Goal: Understand site structure: Understand site structure

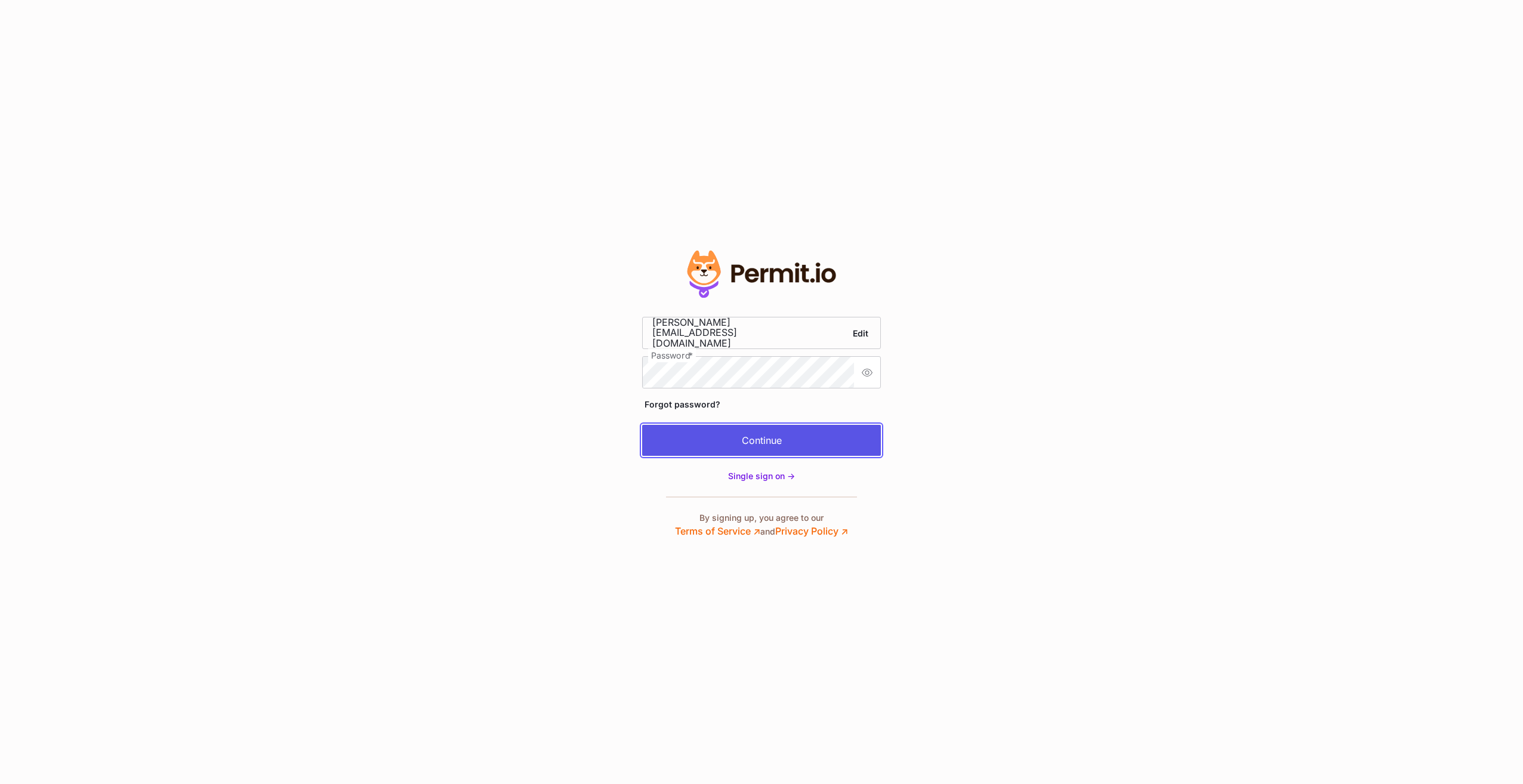
click at [770, 442] on button "Continue" at bounding box center [762, 440] width 239 height 31
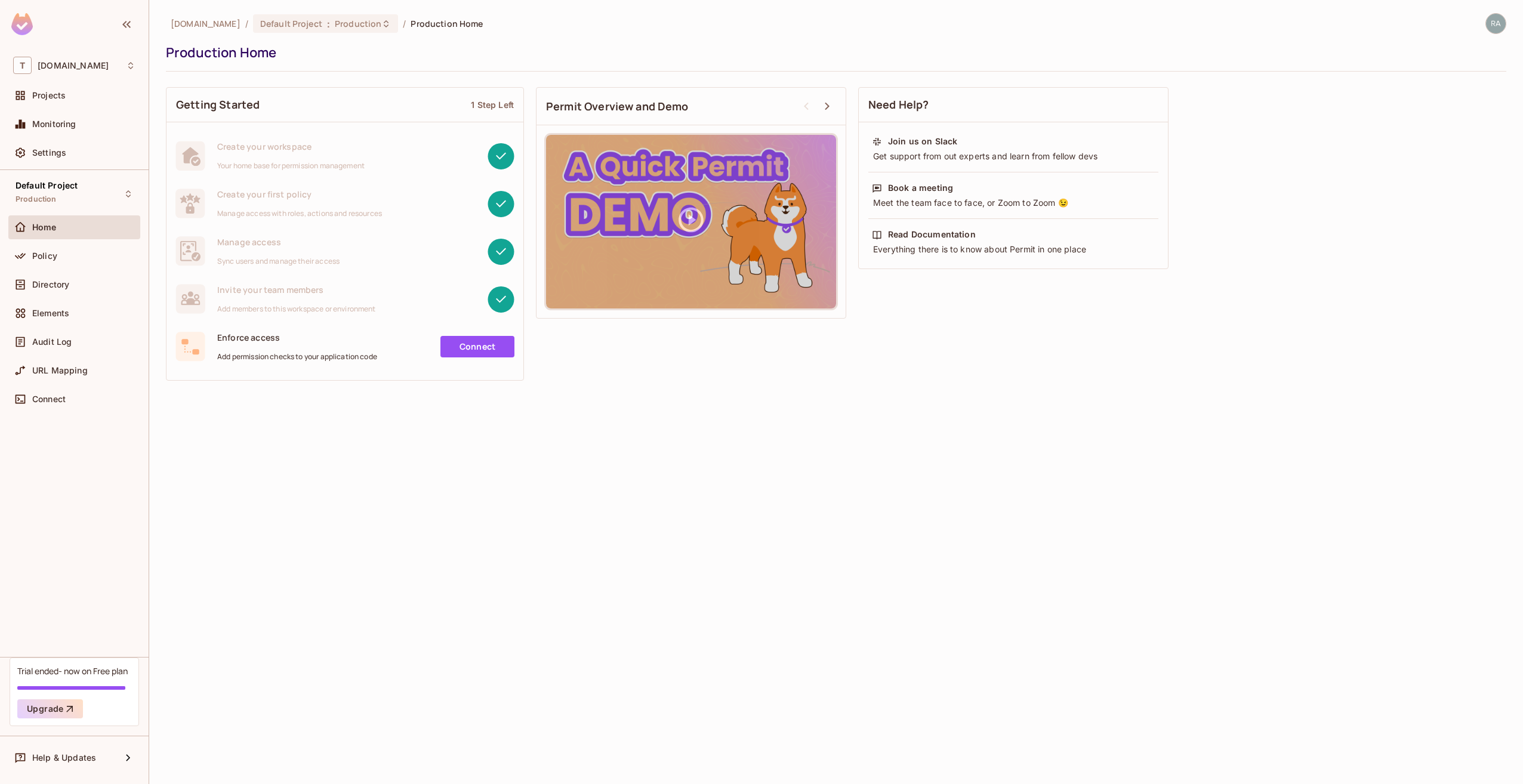
click at [556, 460] on div "[DOMAIN_NAME] / Default Project : Production / Production Home Production Home …" at bounding box center [836, 392] width 1374 height 784
click at [96, 189] on div "Default Project Production" at bounding box center [74, 193] width 132 height 33
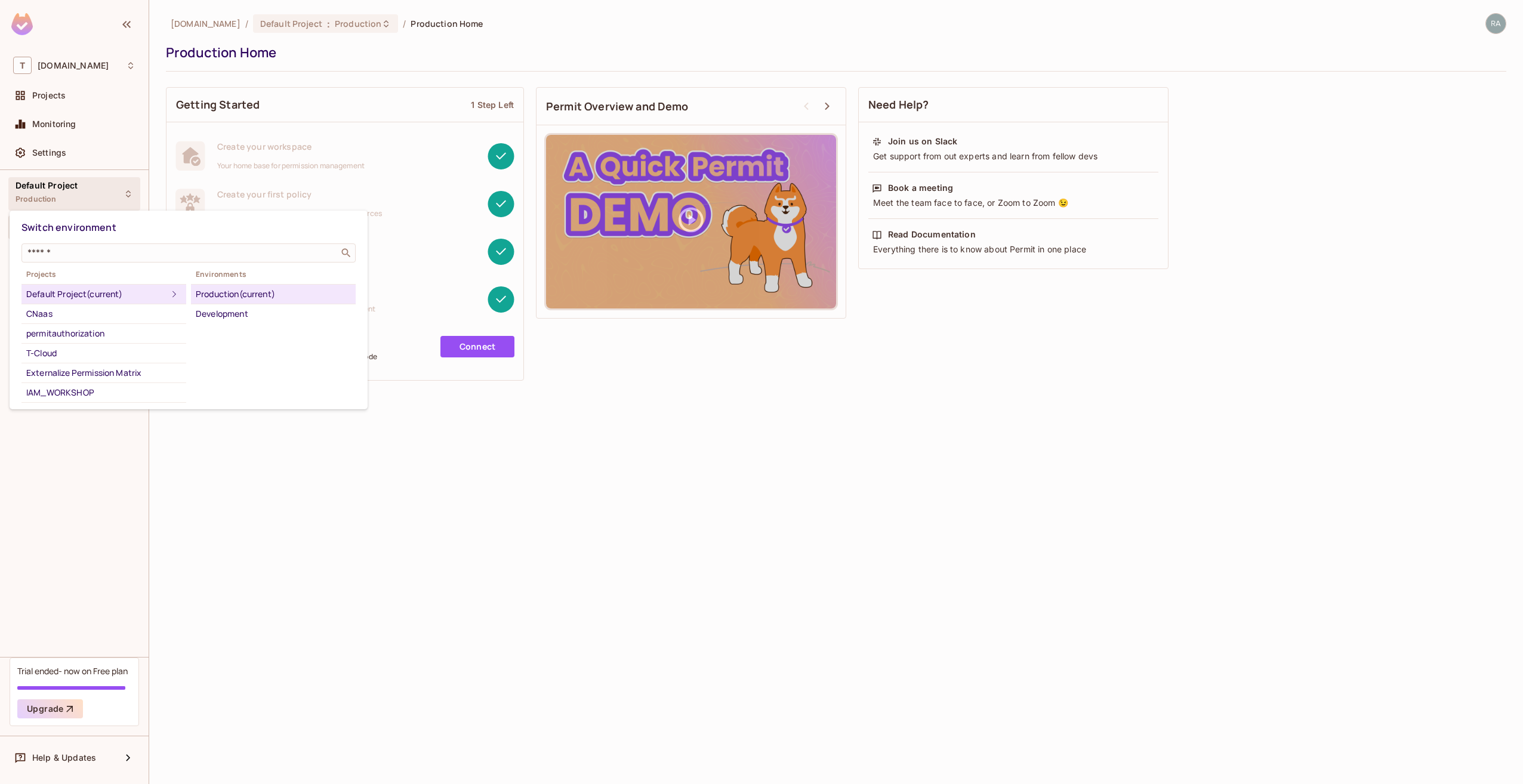
click at [238, 291] on div "Production (current)" at bounding box center [274, 294] width 155 height 14
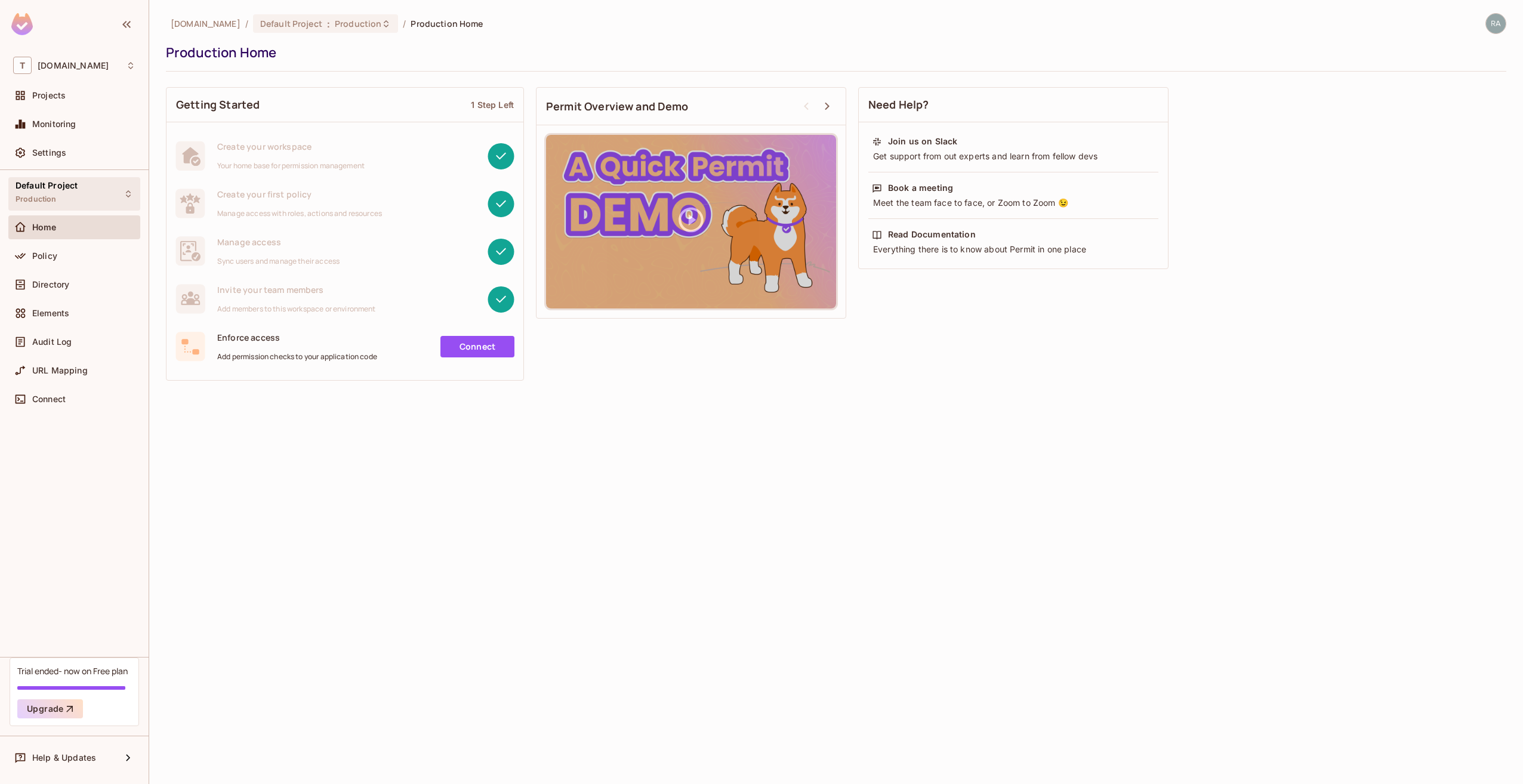
click at [90, 192] on div "Default Project Production" at bounding box center [74, 193] width 132 height 33
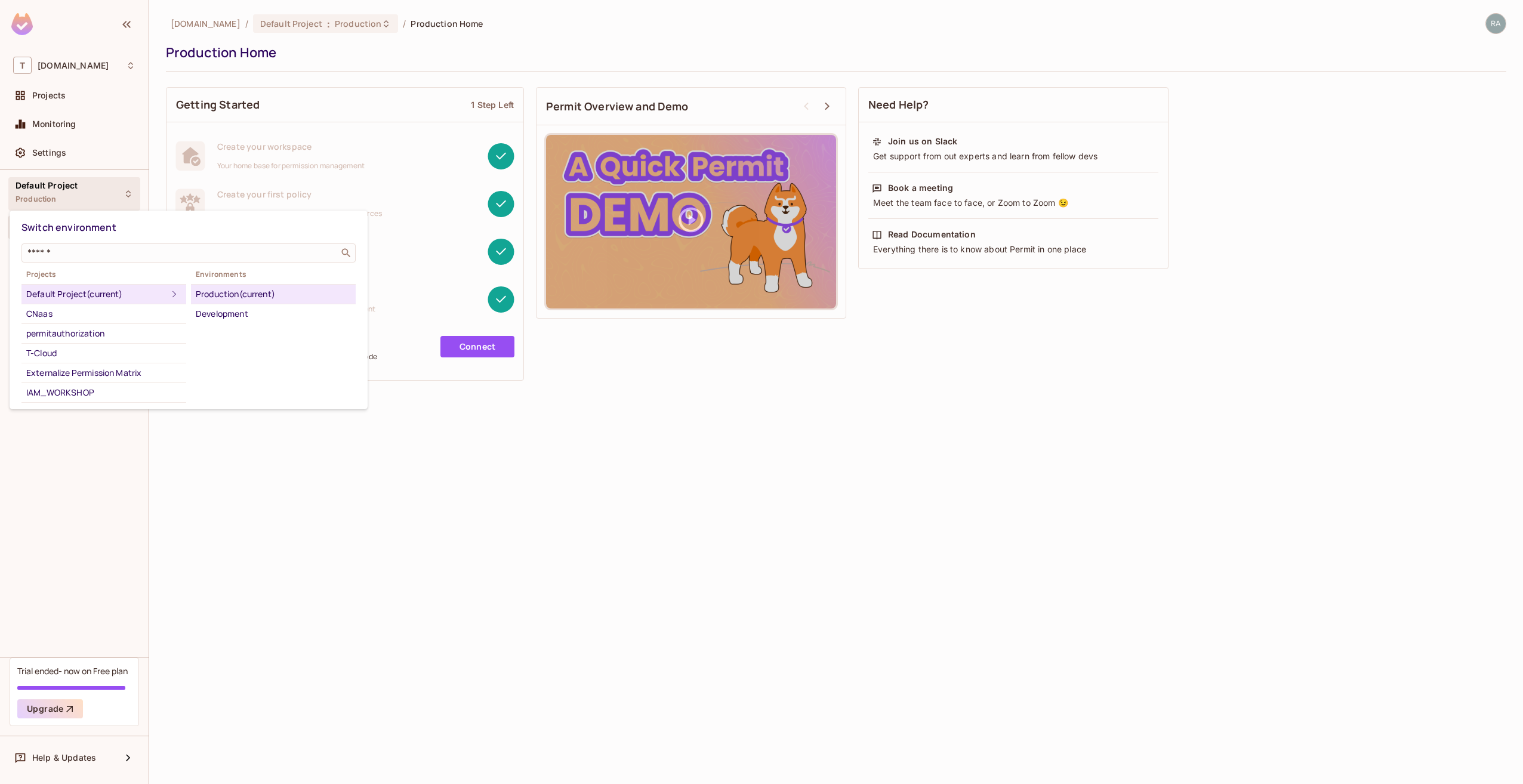
click at [428, 472] on div at bounding box center [761, 392] width 1523 height 784
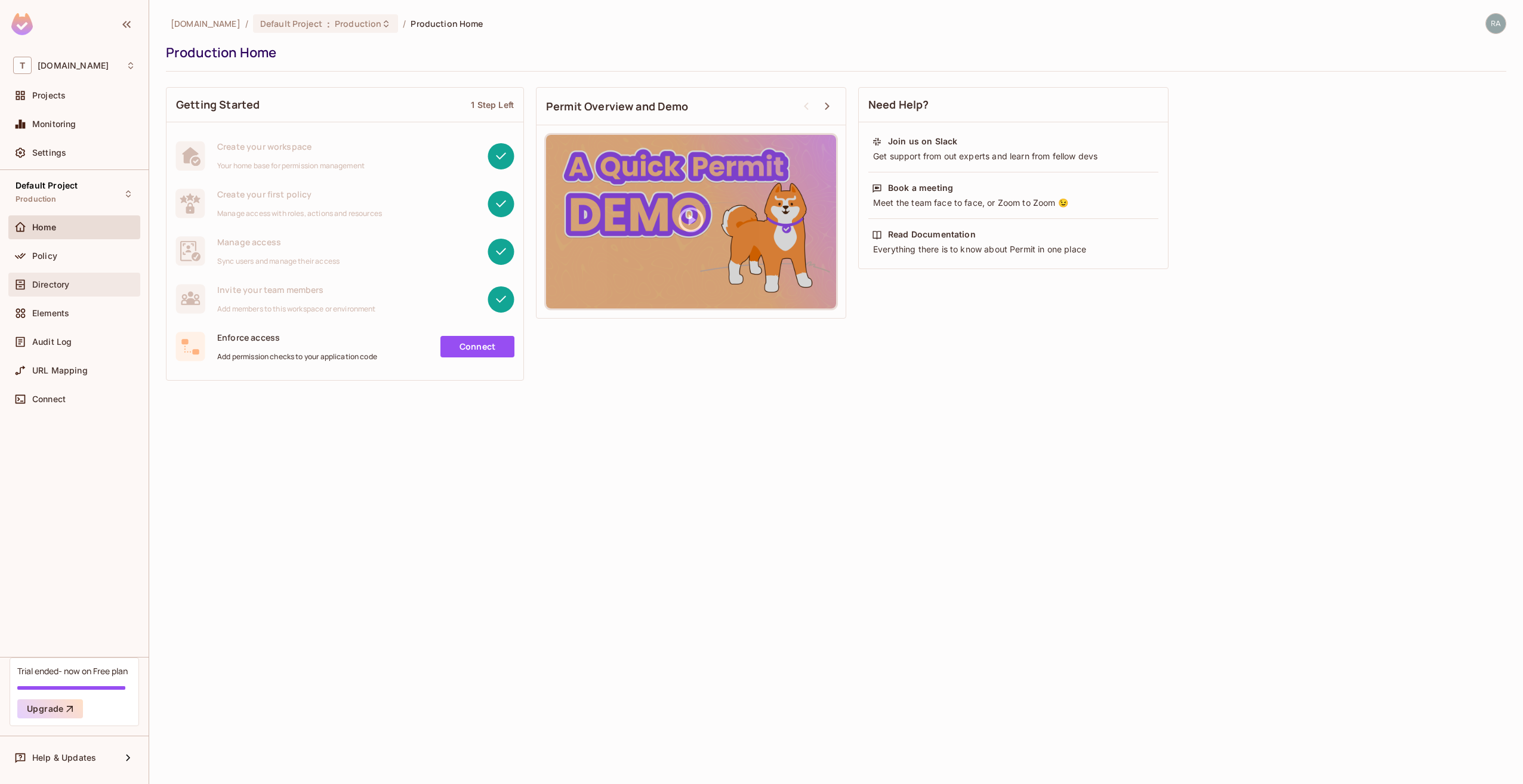
click at [82, 288] on div "Directory" at bounding box center [84, 284] width 103 height 10
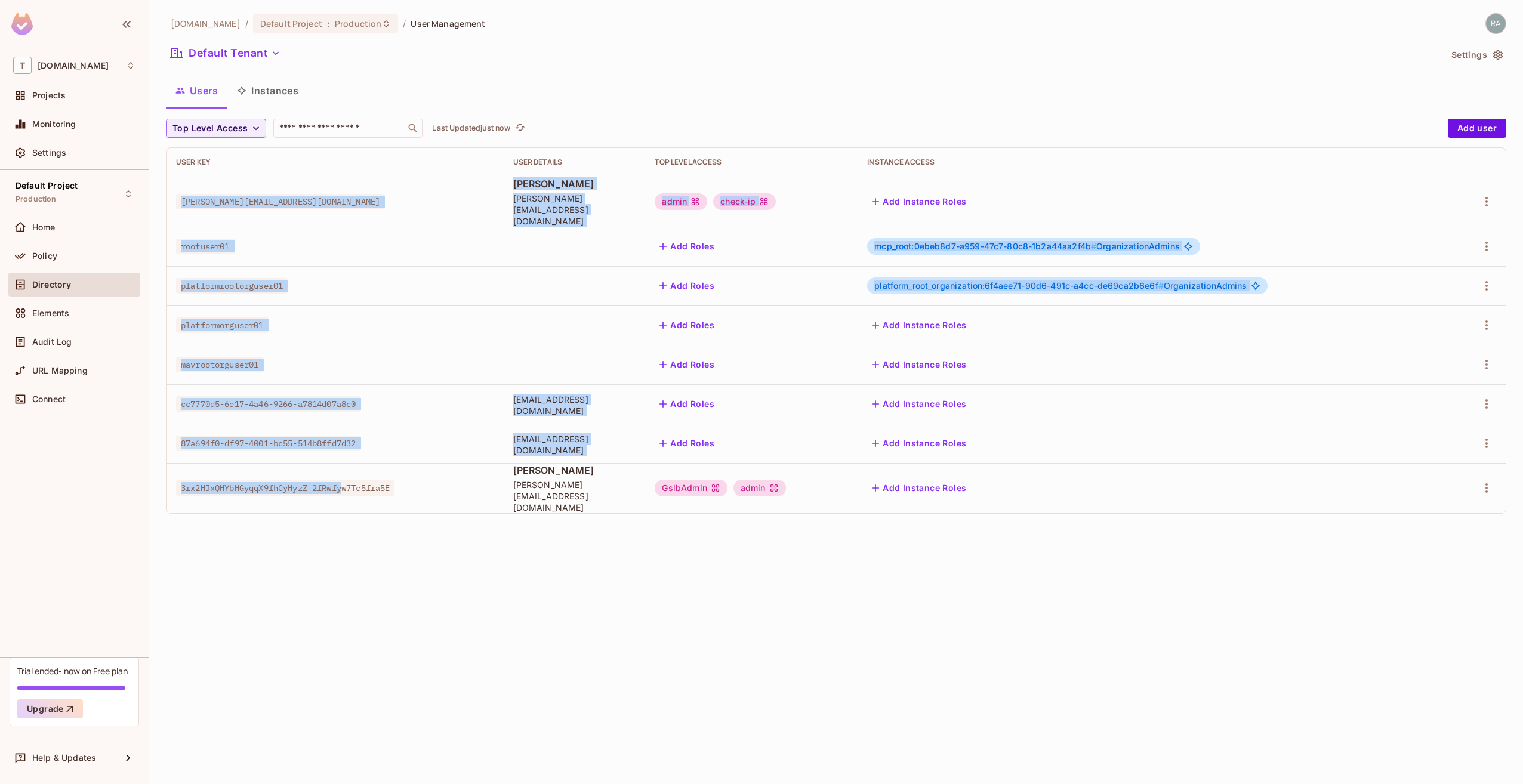
drag, startPoint x: 179, startPoint y: 192, endPoint x: 350, endPoint y: 486, distance: 340.1
click at [350, 486] on tbody "[PERSON_NAME][EMAIL_ADDRESS][DOMAIN_NAME] [PERSON_NAME] Thoomozu [PERSON_NAME][…" at bounding box center [836, 345] width 1339 height 336
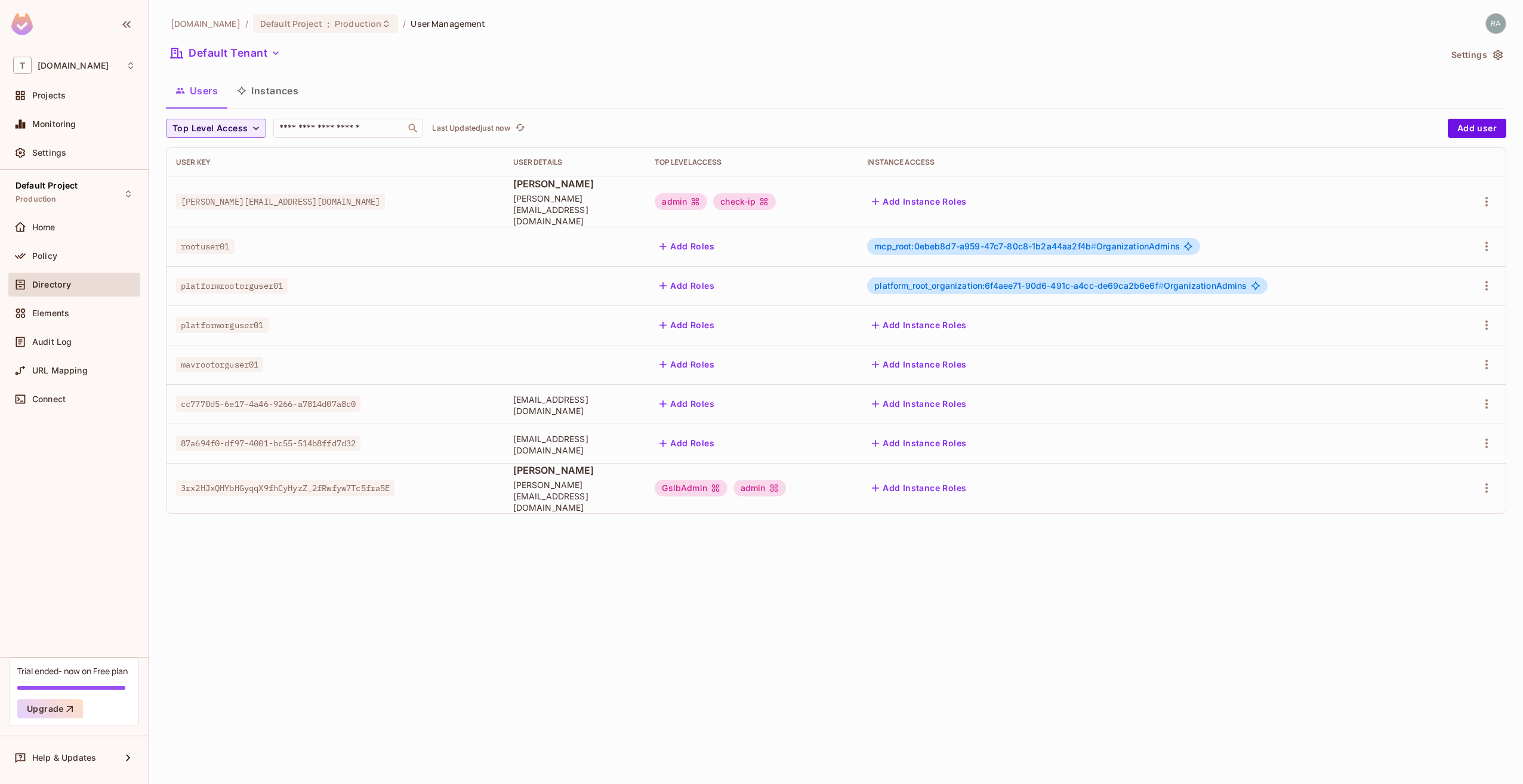
drag, startPoint x: 350, startPoint y: 486, endPoint x: 369, endPoint y: 578, distance: 93.9
click at [369, 578] on div "[DOMAIN_NAME] / Default Project : Production / User Management Default Tenant S…" at bounding box center [836, 392] width 1374 height 784
click at [73, 254] on div "Policy" at bounding box center [84, 256] width 103 height 10
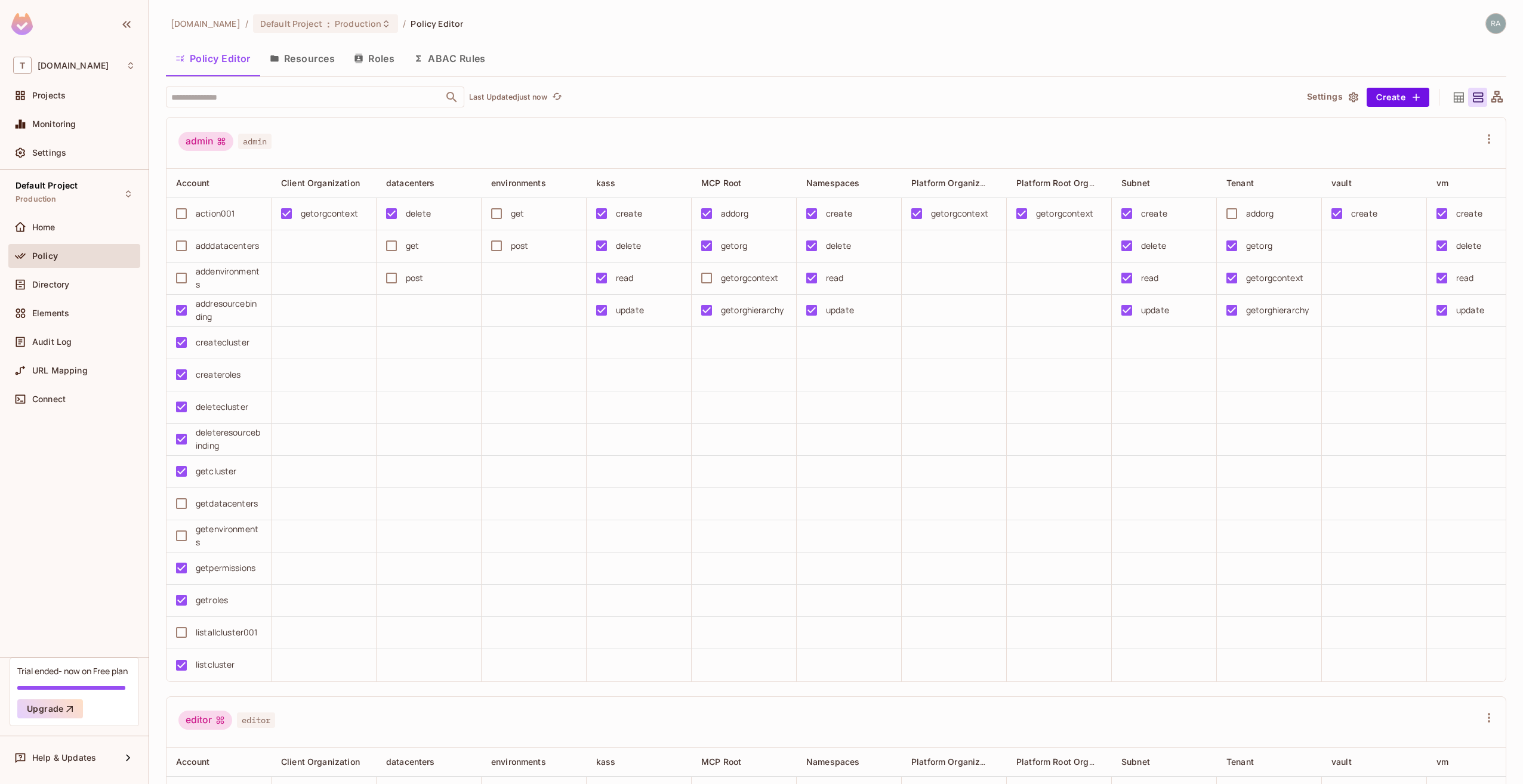
click at [308, 58] on button "Resources" at bounding box center [302, 58] width 84 height 30
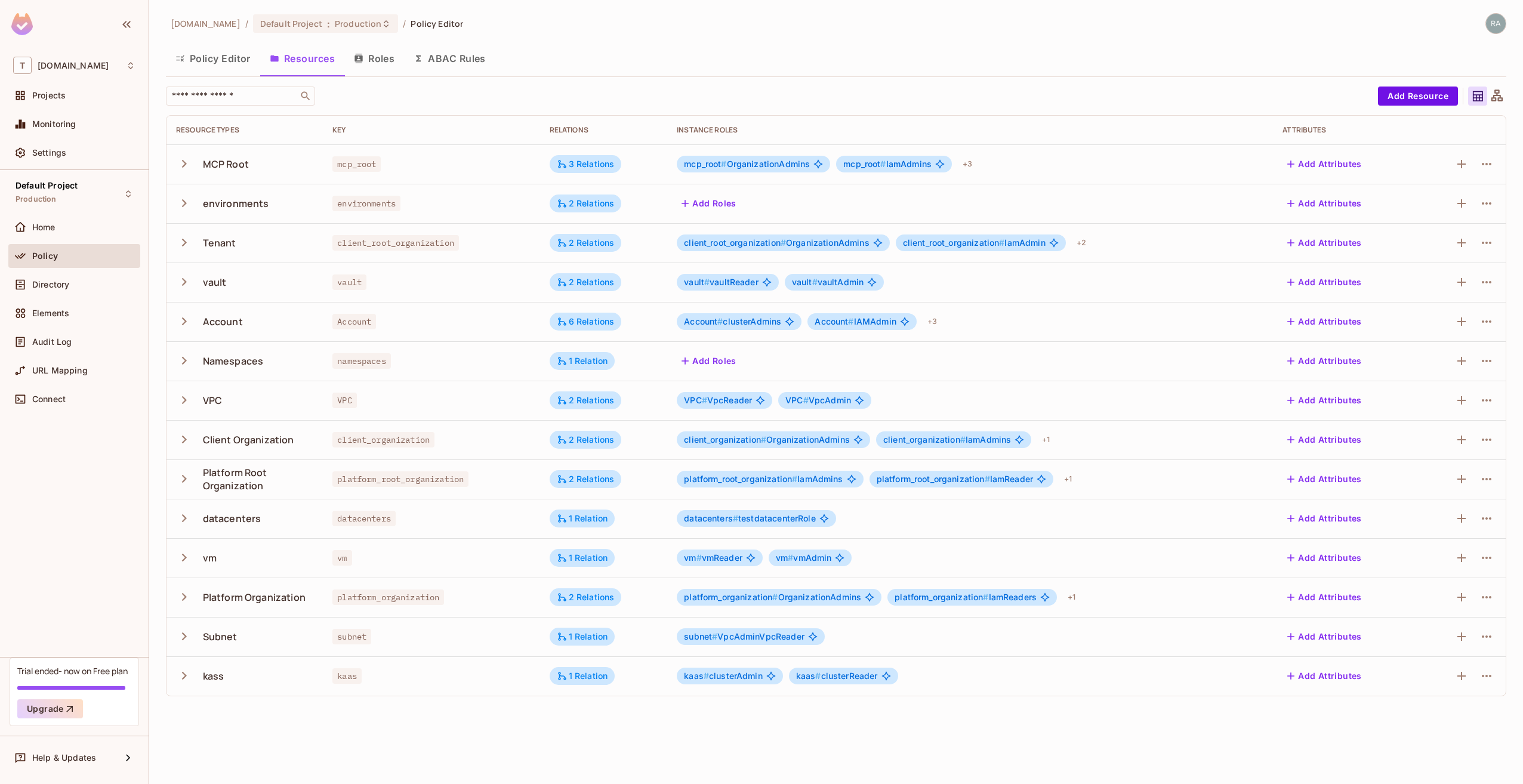
click at [382, 722] on div "[DOMAIN_NAME] / Default Project : Production / Policy Editor Policy Editor Reso…" at bounding box center [836, 392] width 1374 height 784
click at [216, 242] on div "Tenant" at bounding box center [220, 243] width 33 height 13
click at [240, 441] on div "Client Organization" at bounding box center [249, 440] width 91 height 13
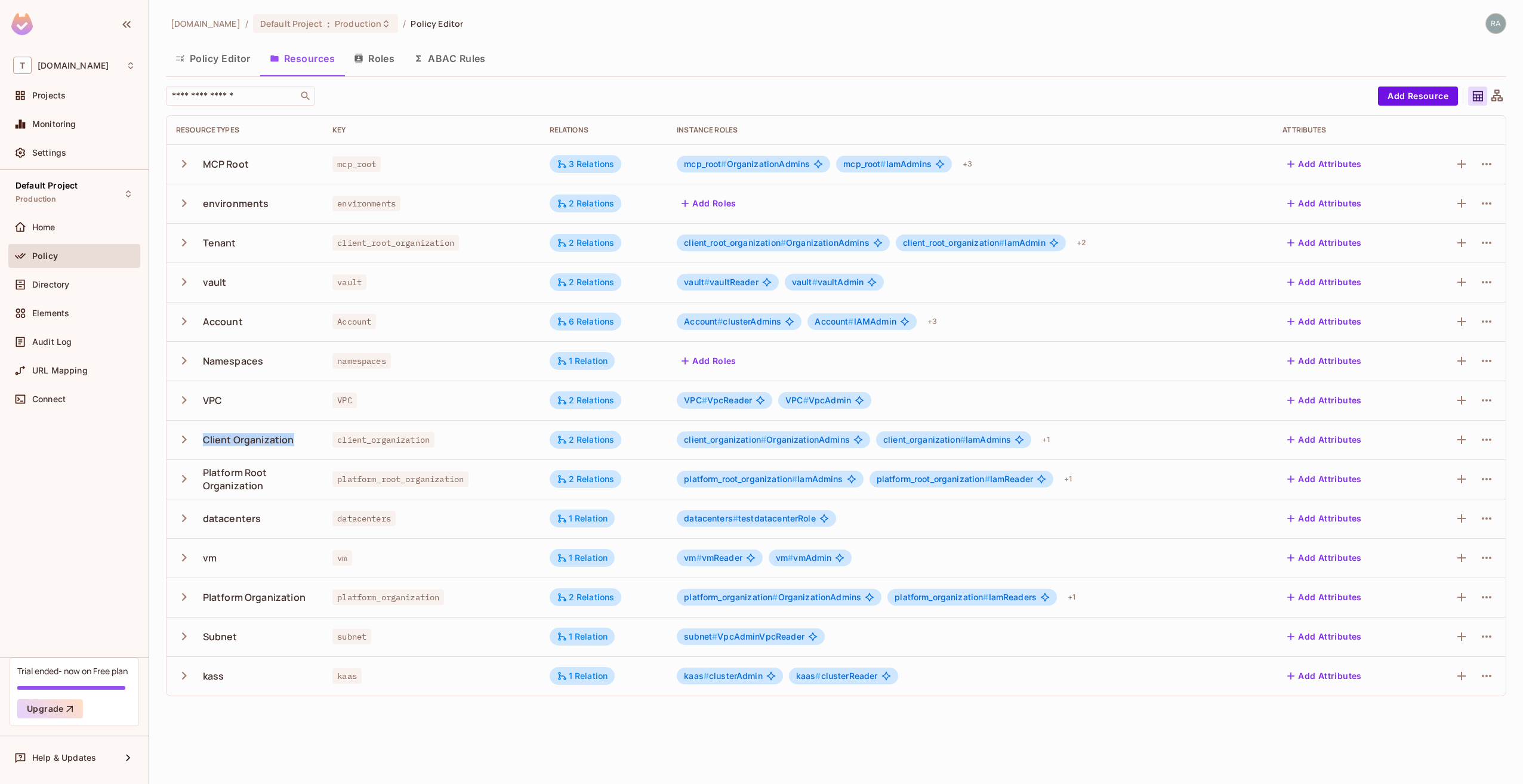
click at [240, 441] on div "Client Organization" at bounding box center [249, 440] width 91 height 13
click at [594, 440] on div "2 Relations" at bounding box center [586, 440] width 58 height 11
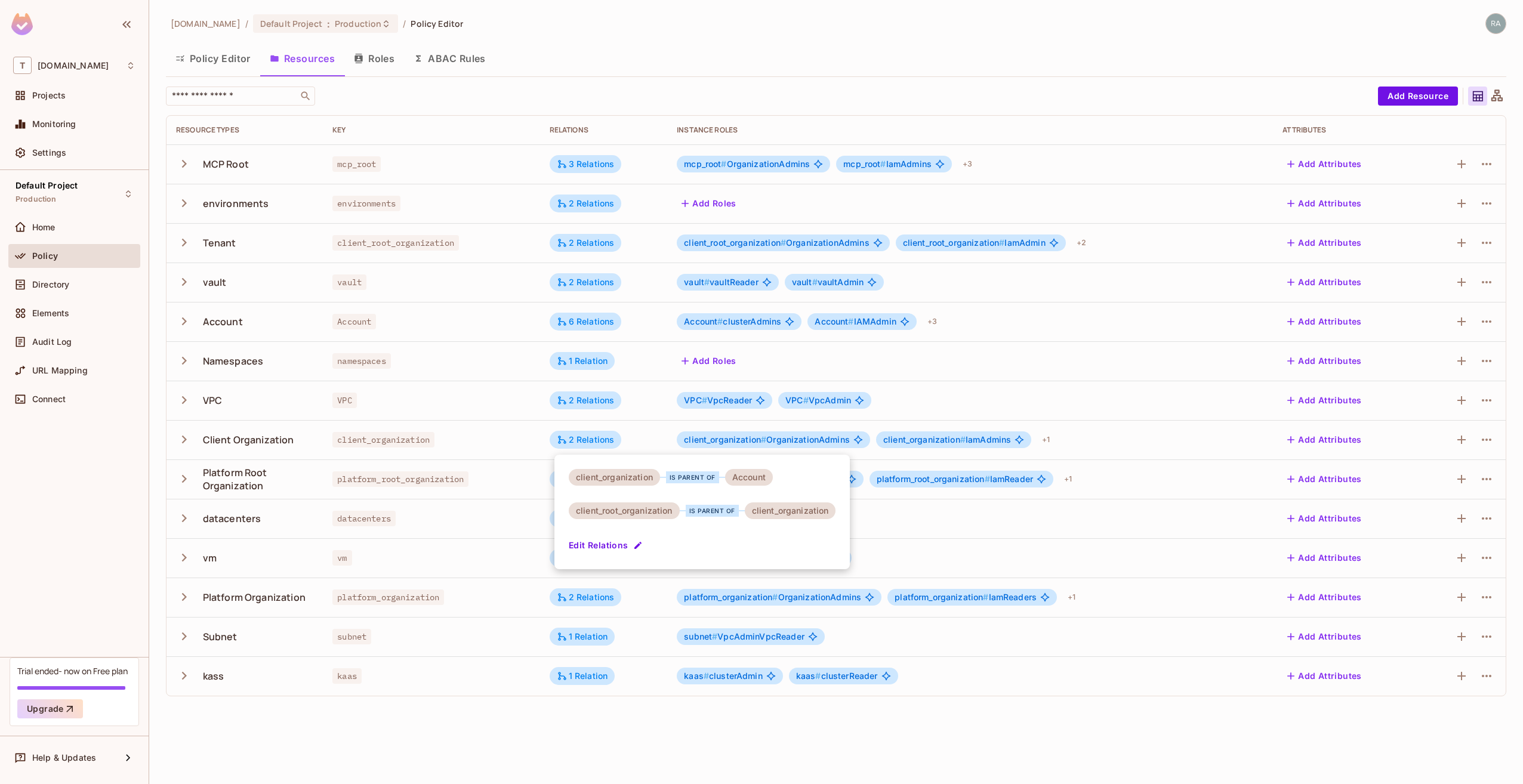
click at [619, 482] on div "client_organization" at bounding box center [615, 477] width 91 height 17
drag, startPoint x: 619, startPoint y: 482, endPoint x: 750, endPoint y: 479, distance: 131.0
click at [750, 479] on div "Account" at bounding box center [749, 477] width 48 height 17
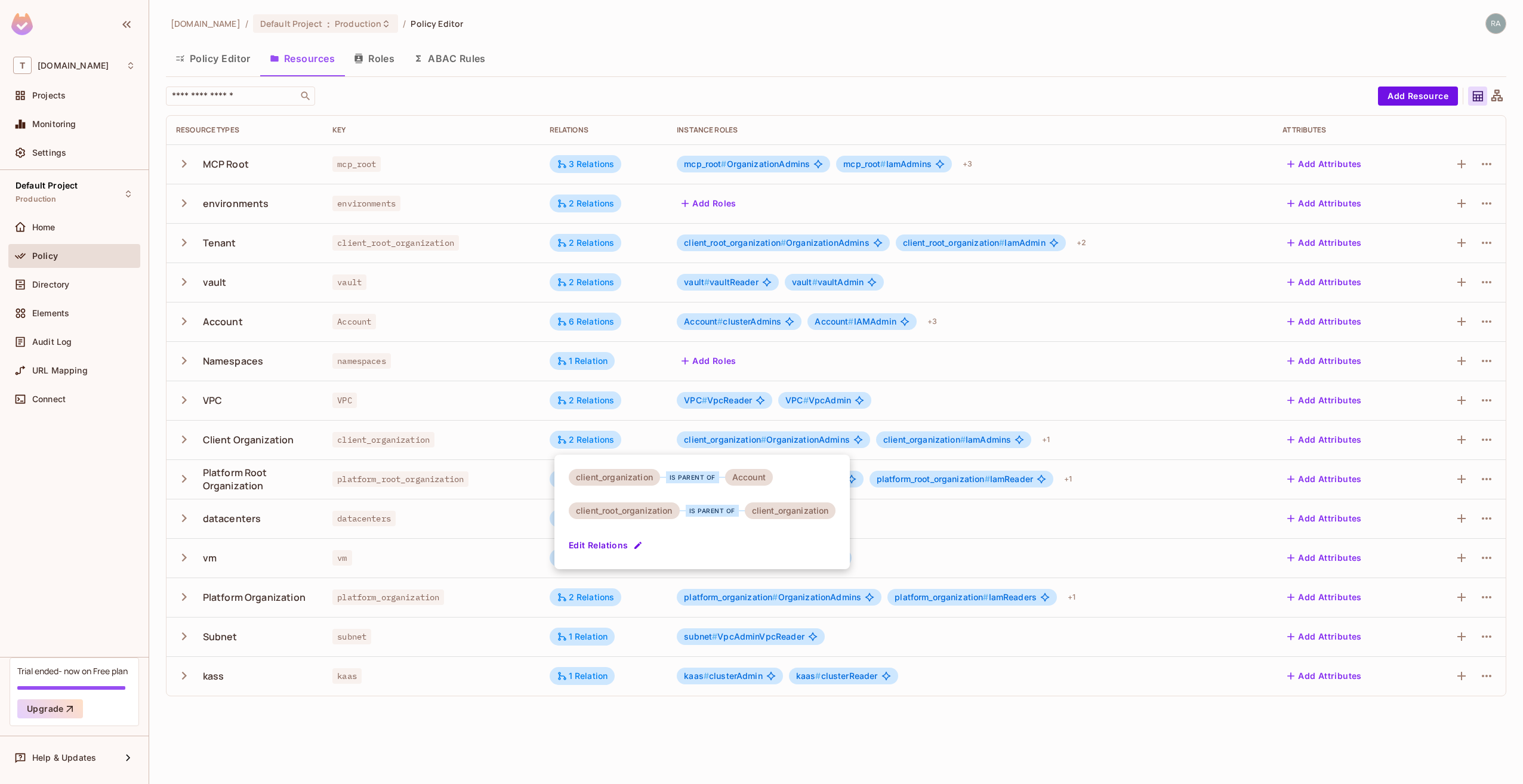
click at [653, 510] on div "client_root_organization" at bounding box center [624, 510] width 111 height 17
click at [802, 509] on div "client_organization" at bounding box center [791, 510] width 91 height 17
click at [452, 544] on div at bounding box center [761, 392] width 1523 height 784
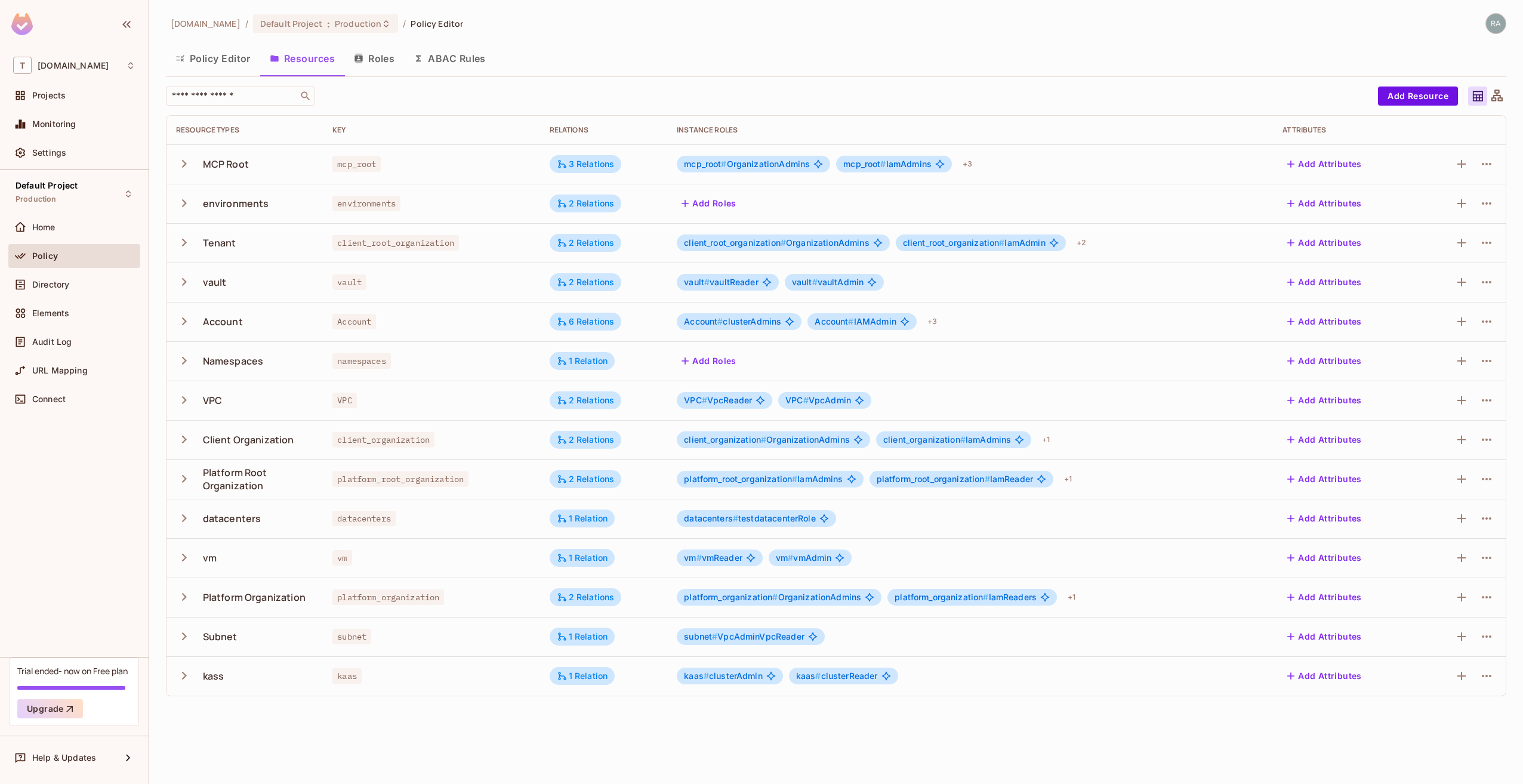
click at [452, 544] on td "vm" at bounding box center [432, 557] width 217 height 39
click at [595, 324] on div "6 Relations" at bounding box center [586, 322] width 58 height 11
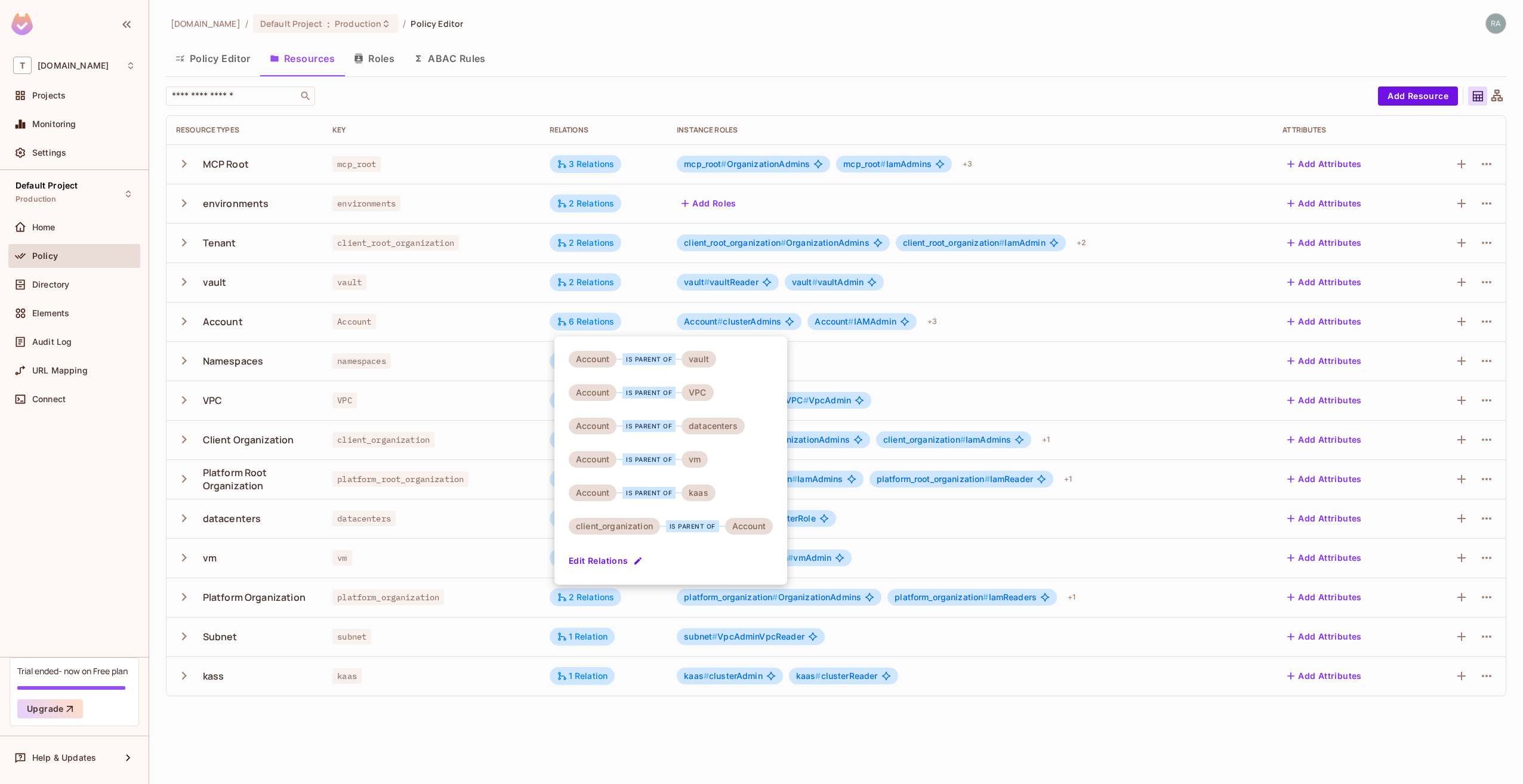
click at [708, 358] on div "vault" at bounding box center [699, 359] width 35 height 17
click at [698, 387] on div "VPC" at bounding box center [697, 392] width 31 height 17
drag, startPoint x: 698, startPoint y: 387, endPoint x: 710, endPoint y: 421, distance: 36.1
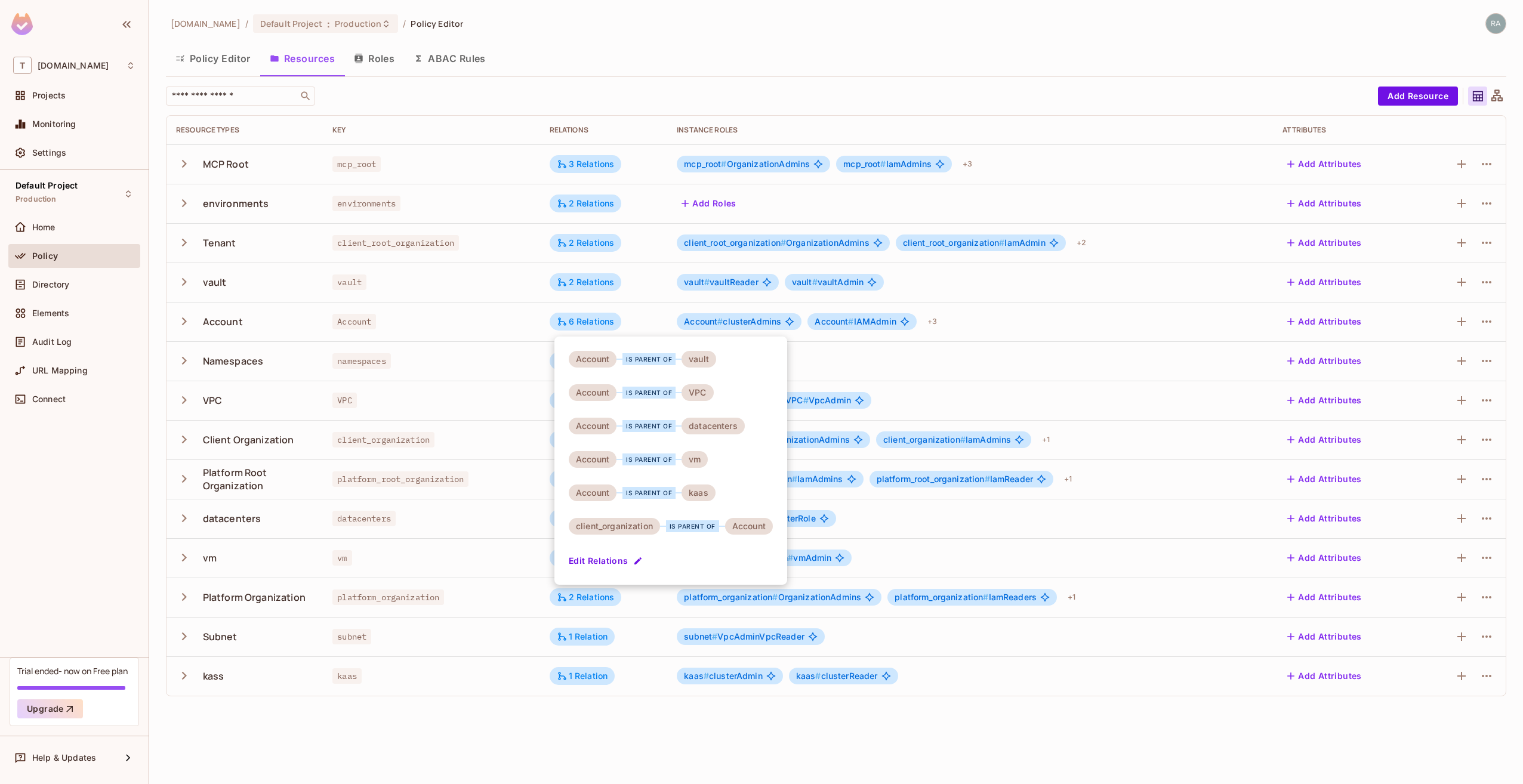
click at [710, 421] on div "datacenters" at bounding box center [713, 426] width 64 height 17
drag, startPoint x: 710, startPoint y: 421, endPoint x: 696, endPoint y: 462, distance: 43.3
click at [696, 462] on div "vm" at bounding box center [694, 460] width 26 height 17
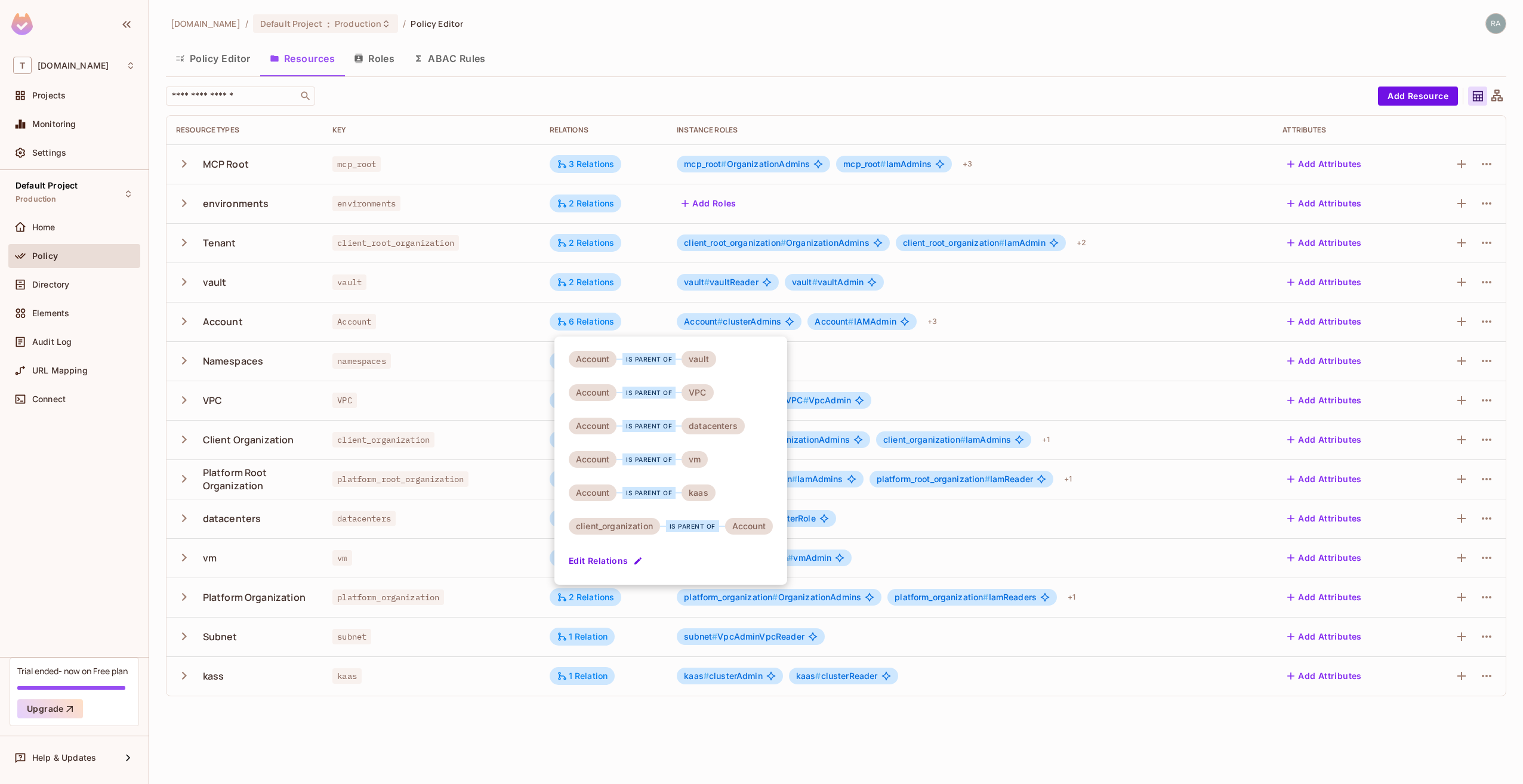
drag, startPoint x: 696, startPoint y: 462, endPoint x: 694, endPoint y: 494, distance: 32.1
click at [694, 494] on div "kaas" at bounding box center [698, 493] width 34 height 17
drag, startPoint x: 694, startPoint y: 494, endPoint x: 759, endPoint y: 528, distance: 73.4
click at [759, 528] on div "Account is parent of vault Account is parent of VPC Account is parent of datace…" at bounding box center [671, 460] width 233 height 248
click at [759, 528] on div "Account" at bounding box center [749, 527] width 48 height 17
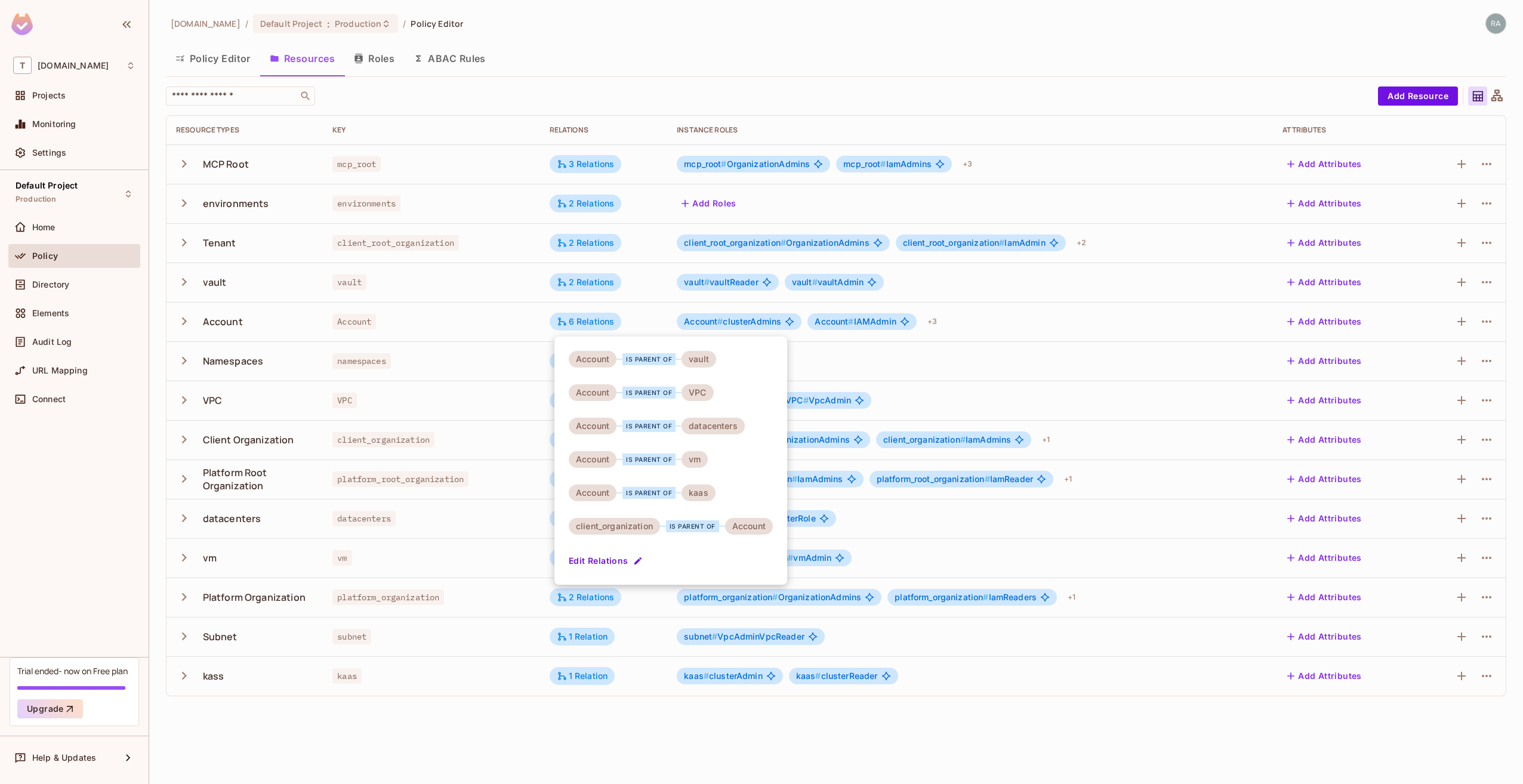
click at [700, 490] on div "kaas" at bounding box center [698, 493] width 34 height 17
drag, startPoint x: 700, startPoint y: 490, endPoint x: 691, endPoint y: 553, distance: 63.6
click at [691, 553] on div "Account is parent of vault Account is parent of VPC Account is parent of datace…" at bounding box center [671, 460] width 233 height 248
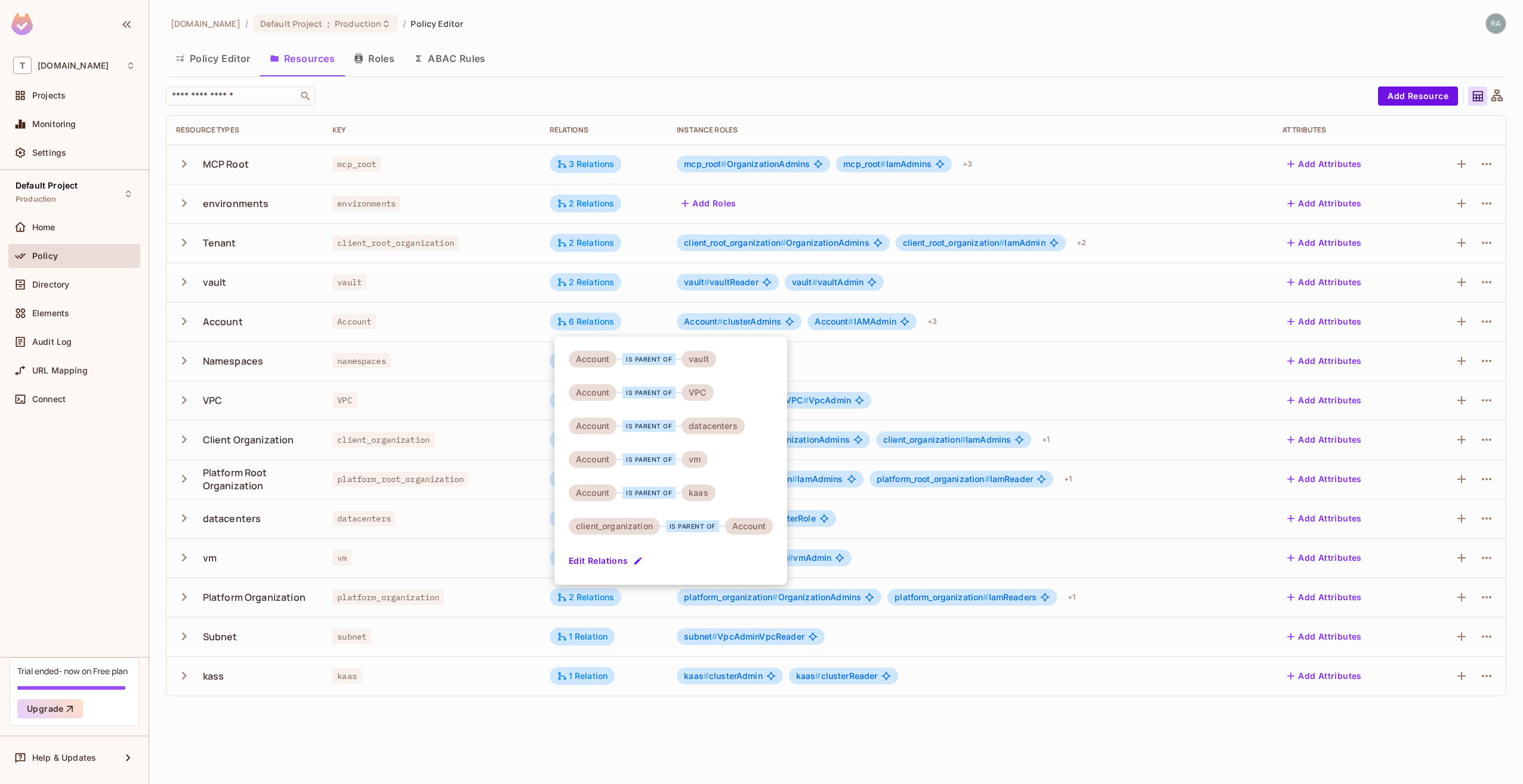
click at [515, 384] on div at bounding box center [761, 392] width 1523 height 784
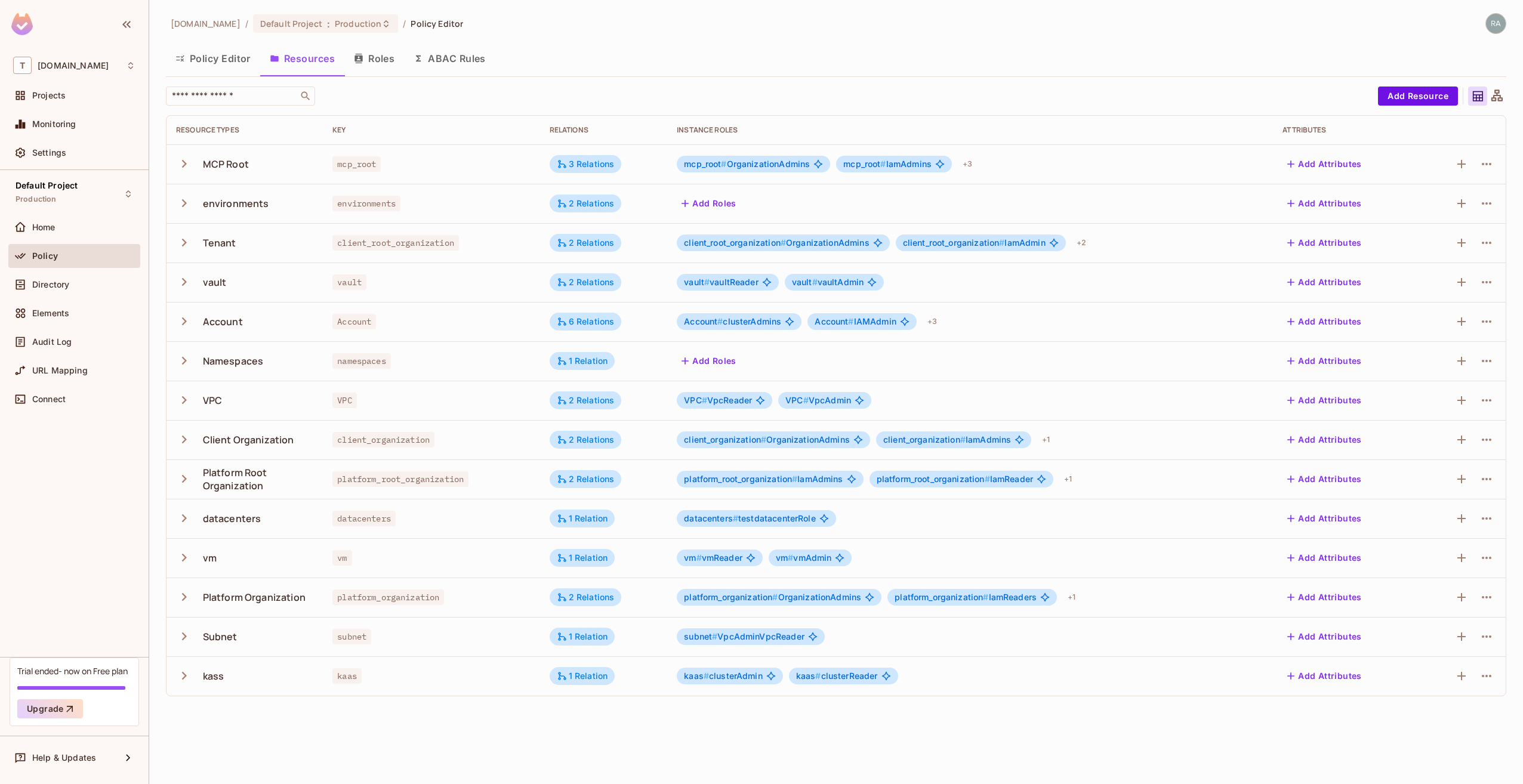
click at [740, 400] on span "VPC # VpcReader" at bounding box center [718, 400] width 68 height 10
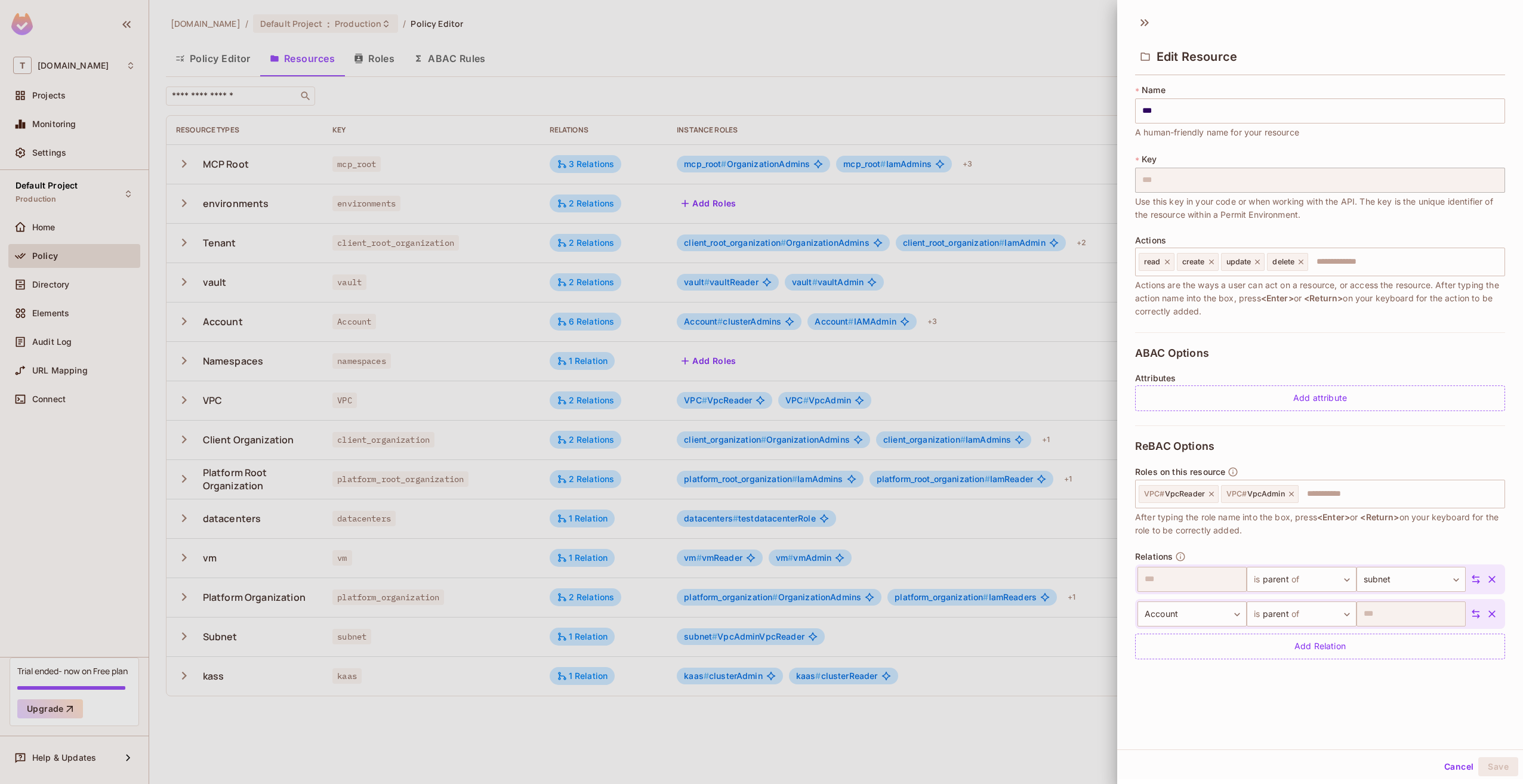
click at [740, 400] on div at bounding box center [761, 392] width 1523 height 784
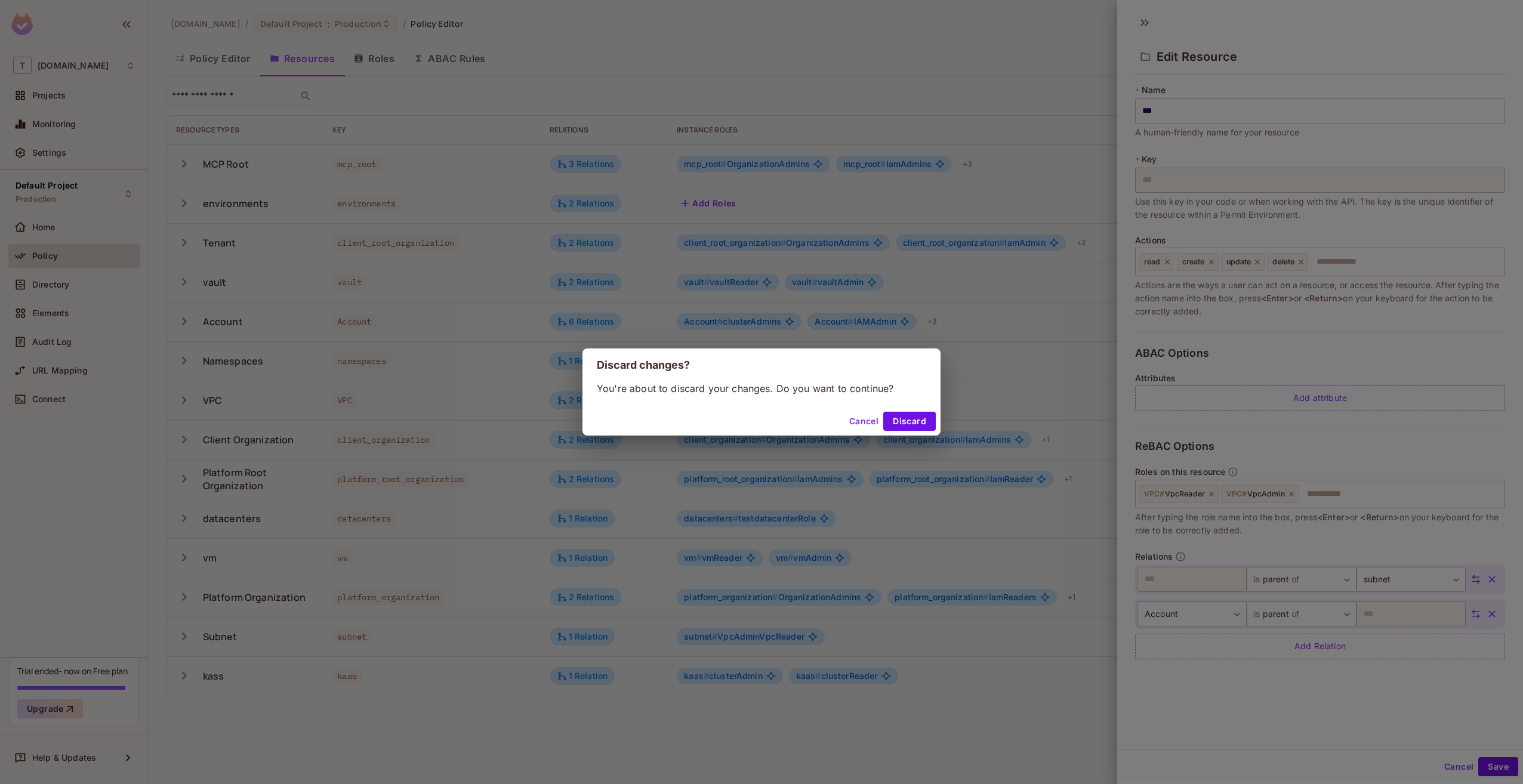
click at [740, 400] on div "You're about to discard your changes. Do you want to continue?" at bounding box center [762, 394] width 358 height 25
click at [865, 421] on button "Cancel" at bounding box center [864, 421] width 39 height 19
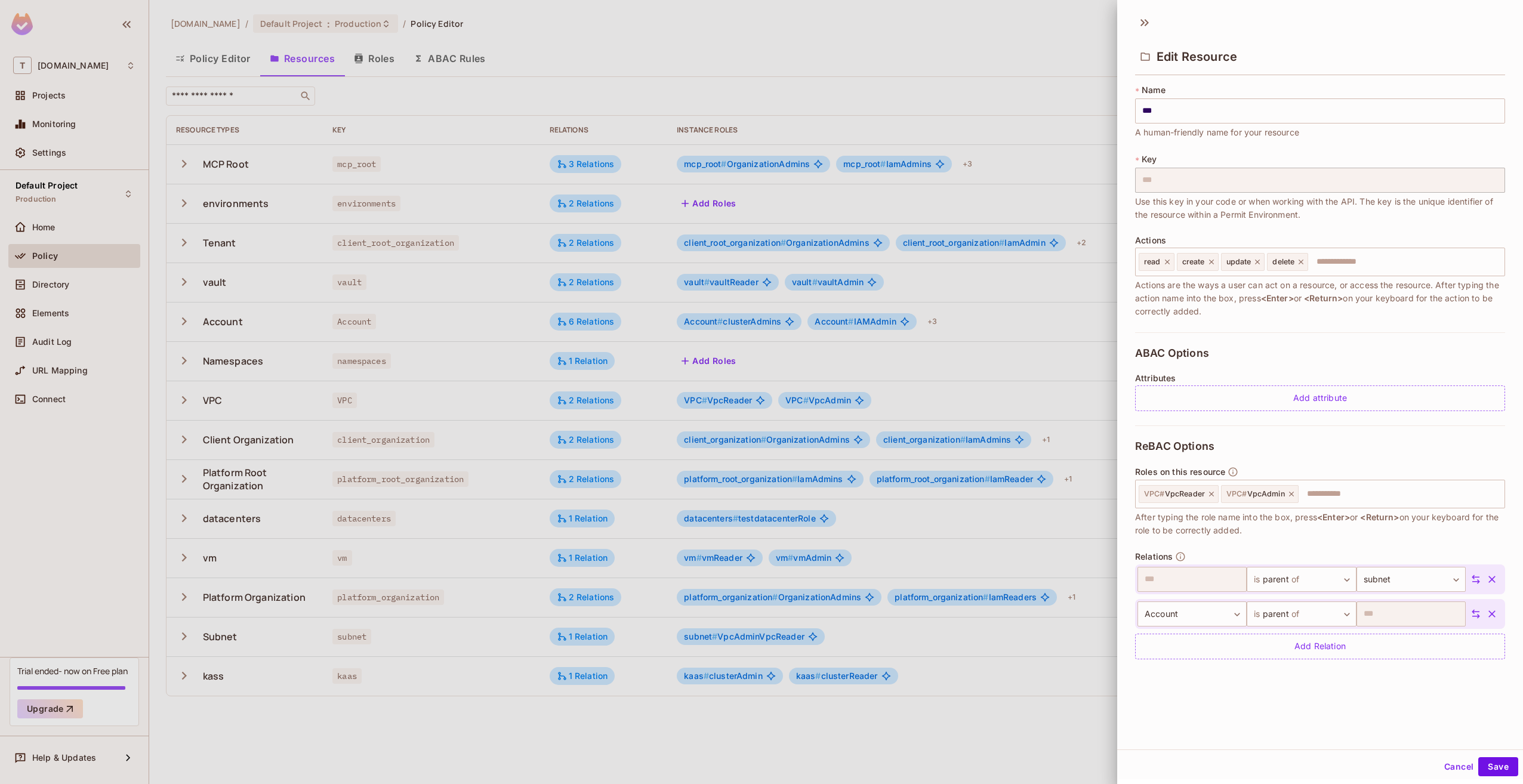
click at [1005, 364] on div at bounding box center [761, 392] width 1523 height 784
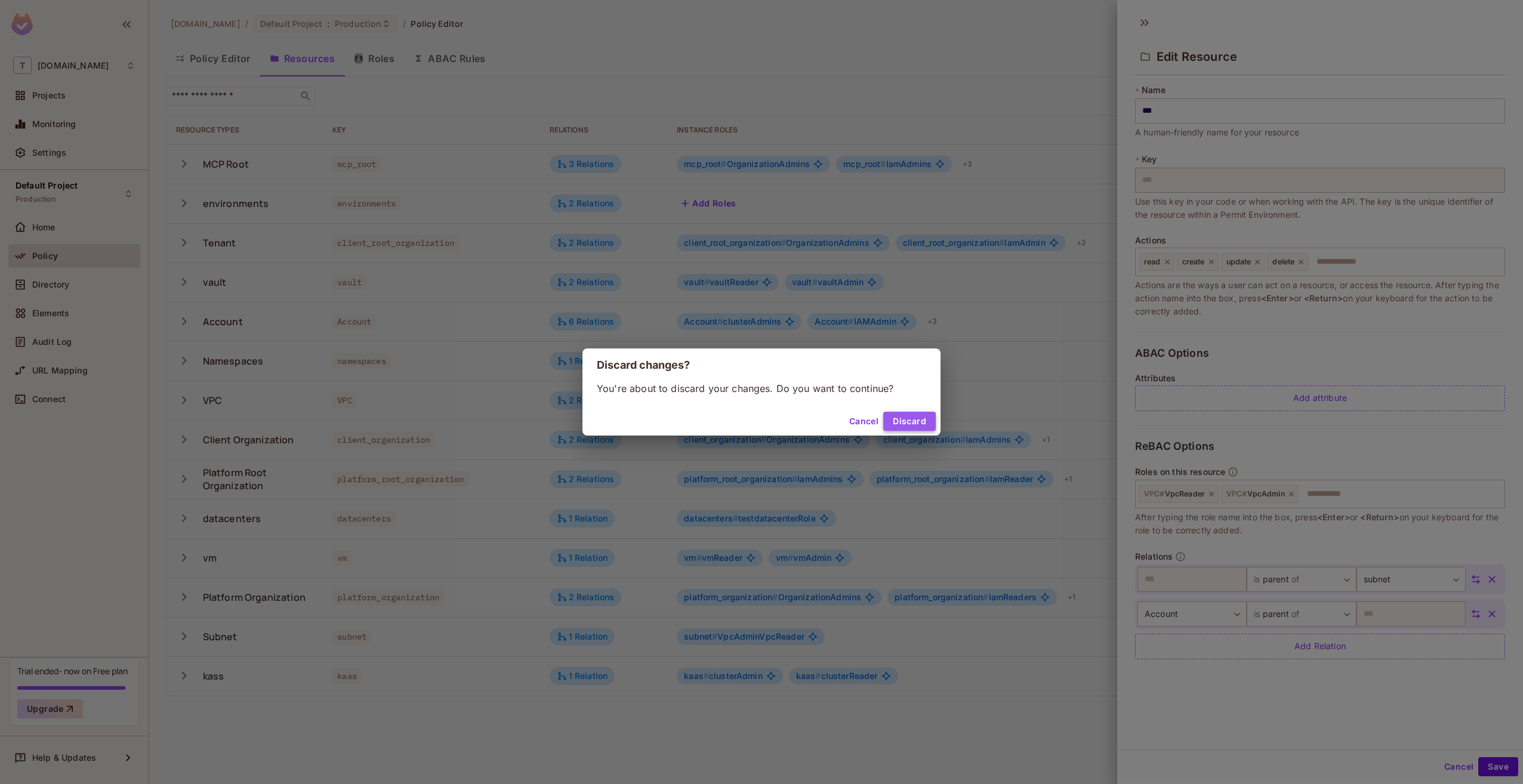
click at [911, 419] on button "Discard" at bounding box center [910, 421] width 53 height 19
